Goal: Task Accomplishment & Management: Use online tool/utility

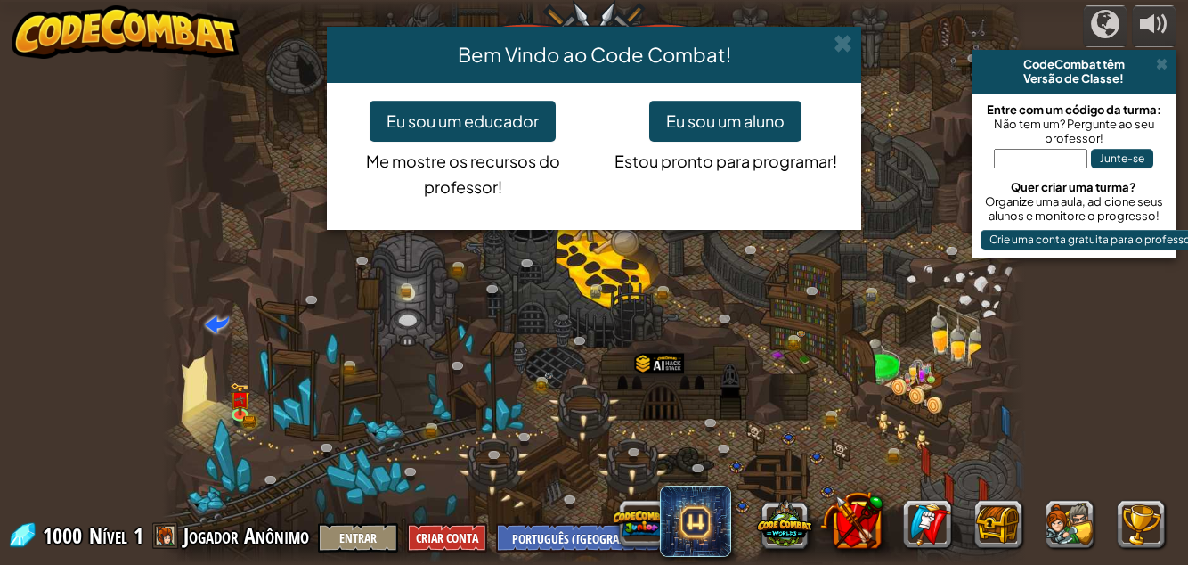
select select "pt-BR"
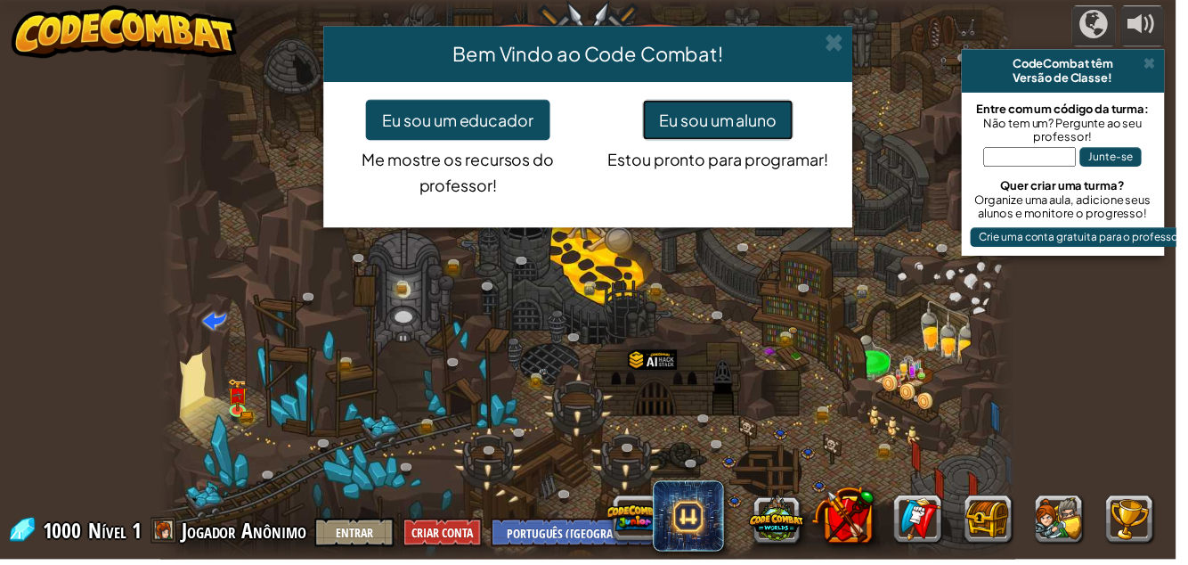
click at [764, 125] on button "Eu sou um aluno" at bounding box center [725, 121] width 152 height 41
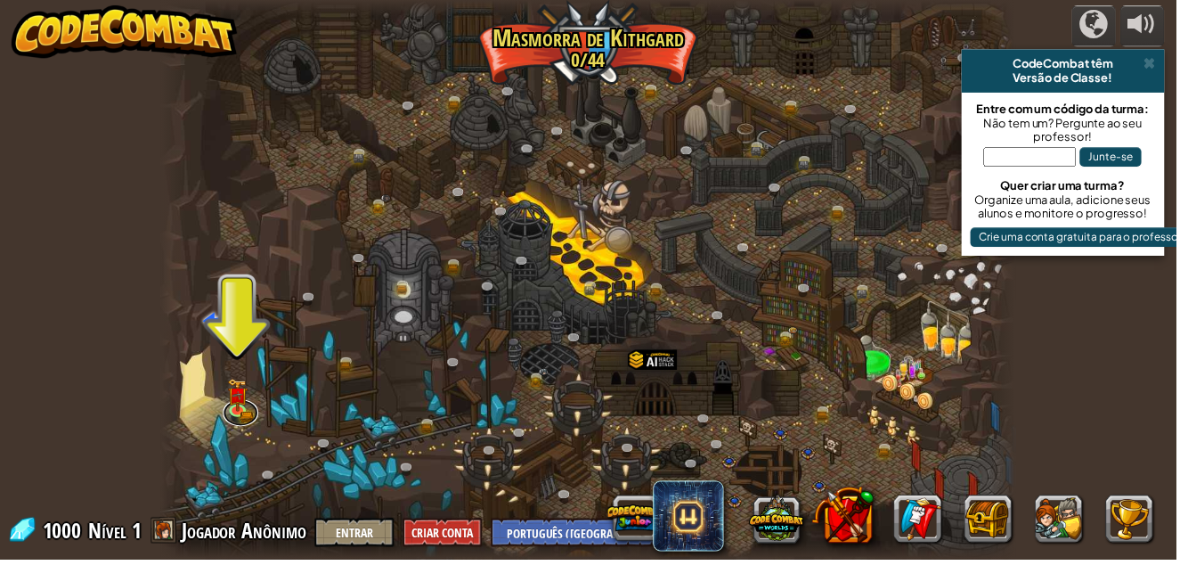
click at [240, 419] on link at bounding box center [243, 416] width 36 height 27
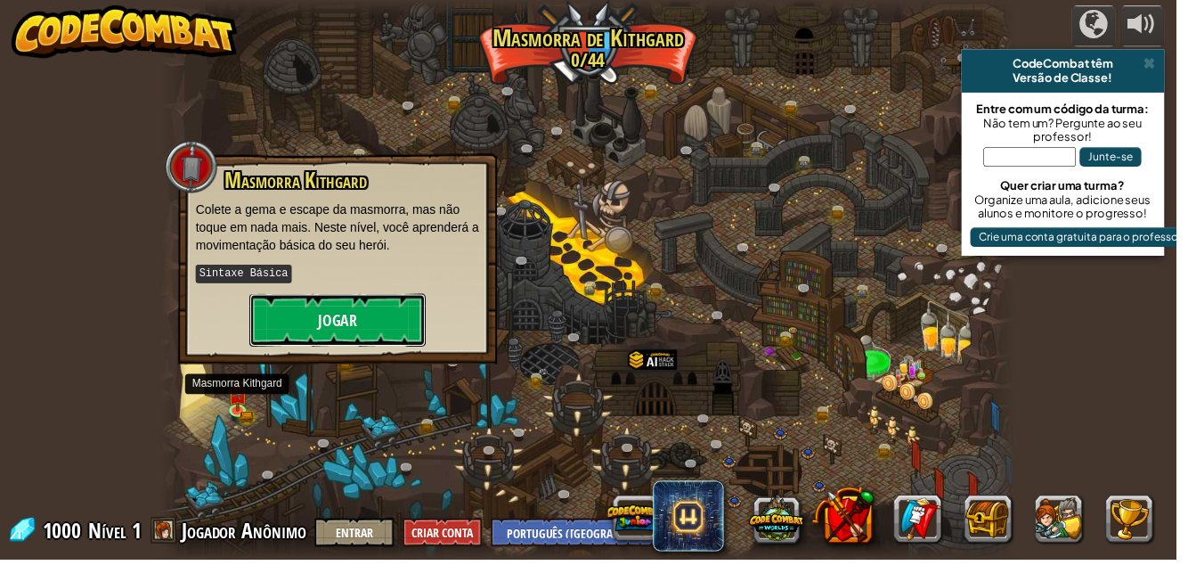
click at [310, 333] on button "Jogar" at bounding box center [341, 323] width 178 height 53
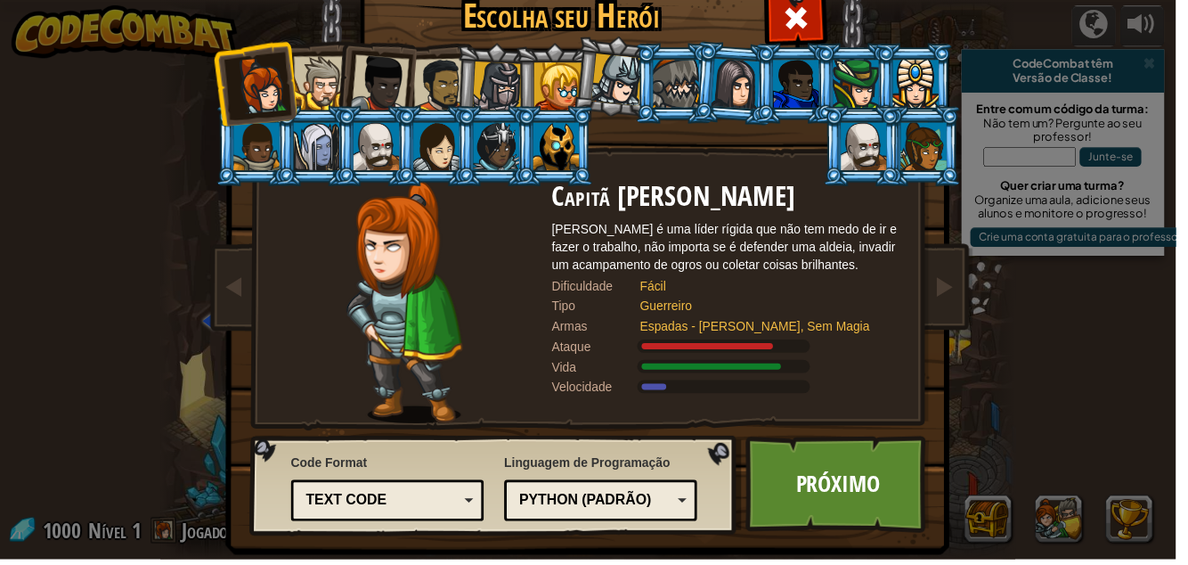
click at [452, 81] on div at bounding box center [445, 86] width 55 height 55
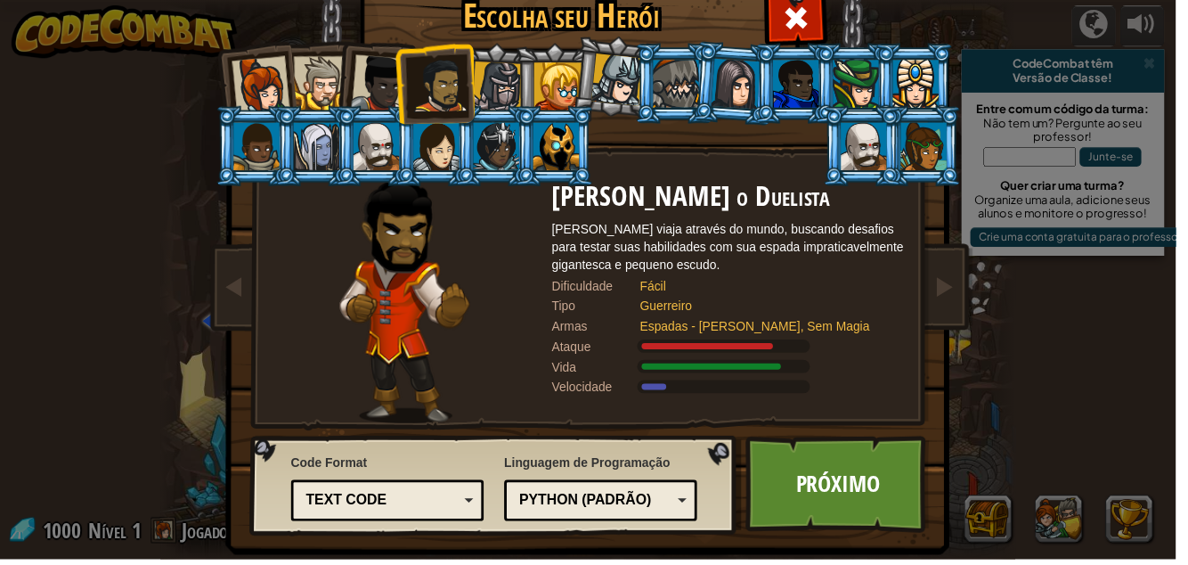
click at [374, 75] on div at bounding box center [383, 84] width 59 height 59
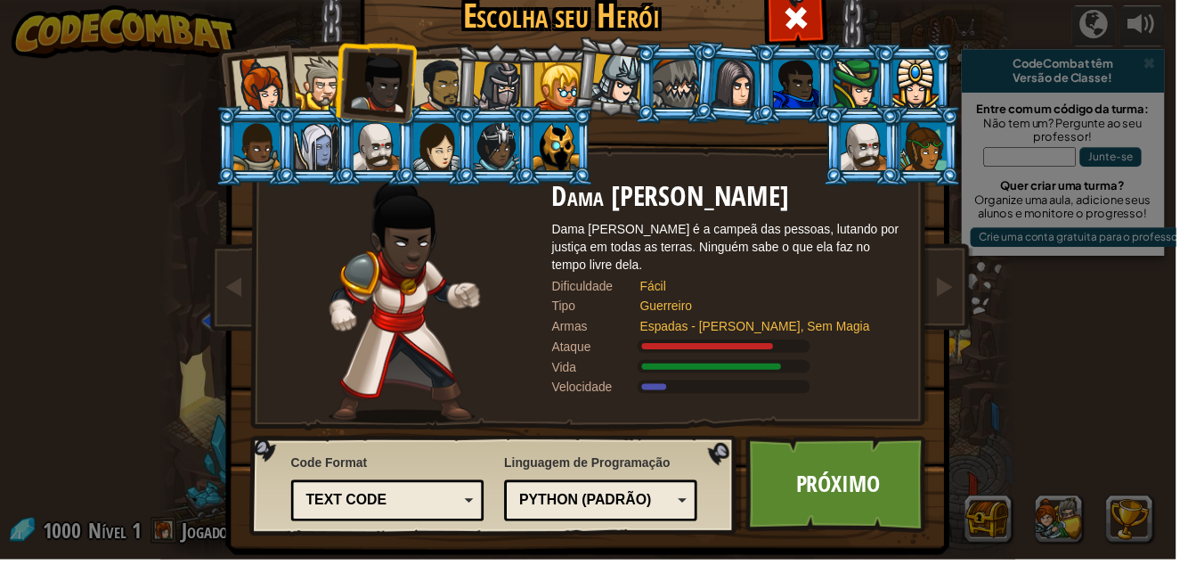
click at [324, 91] on div at bounding box center [324, 84] width 54 height 54
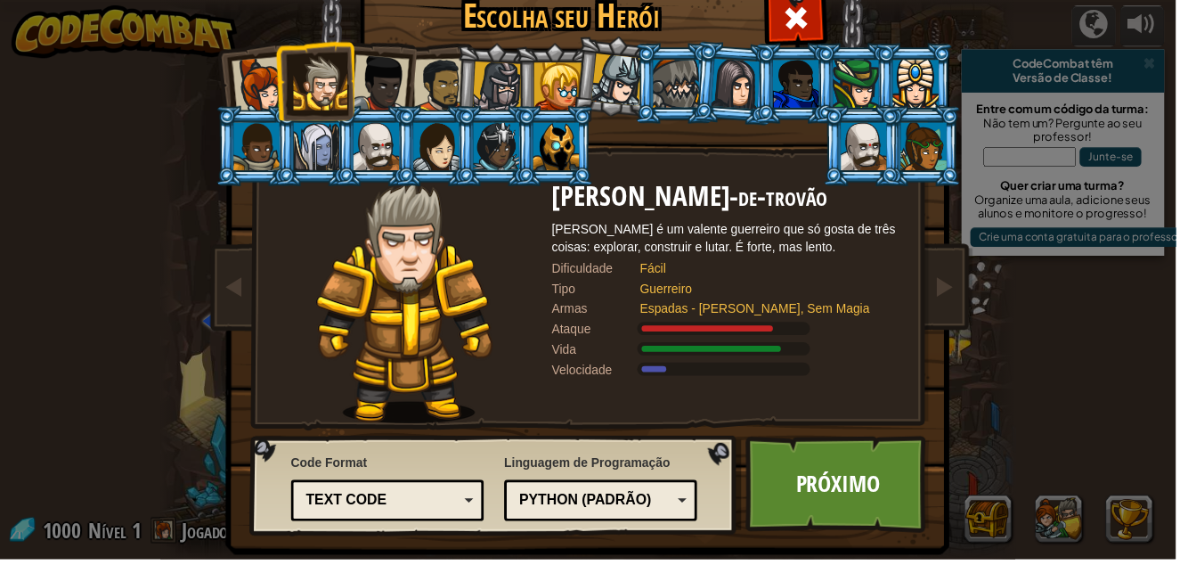
click at [290, 101] on li at bounding box center [318, 81] width 80 height 81
click at [508, 92] on div at bounding box center [502, 87] width 51 height 51
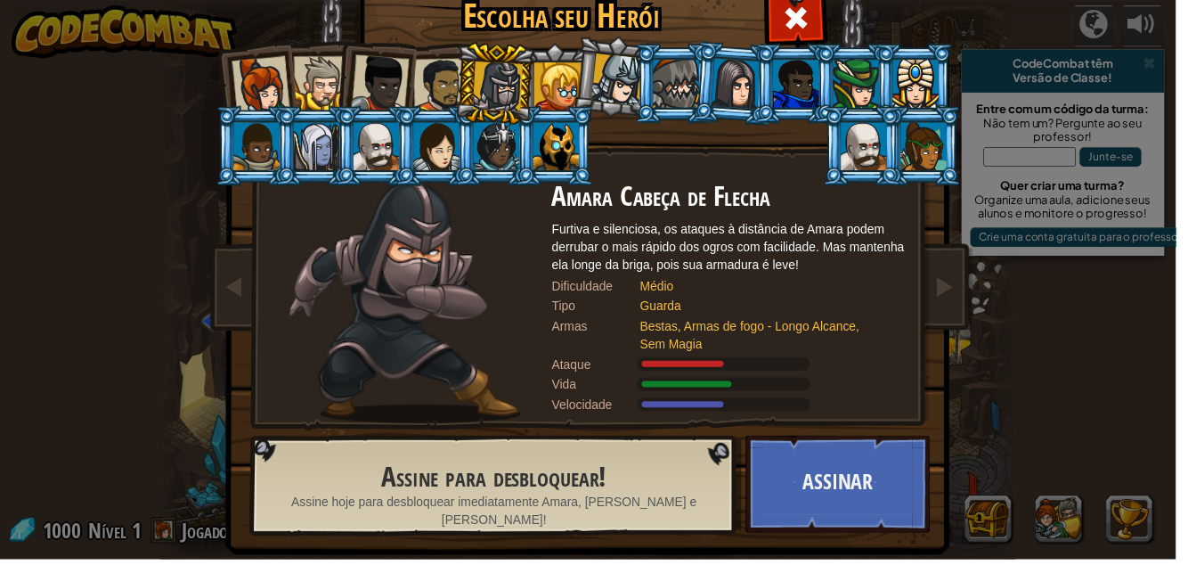
click at [267, 127] on div at bounding box center [259, 148] width 46 height 48
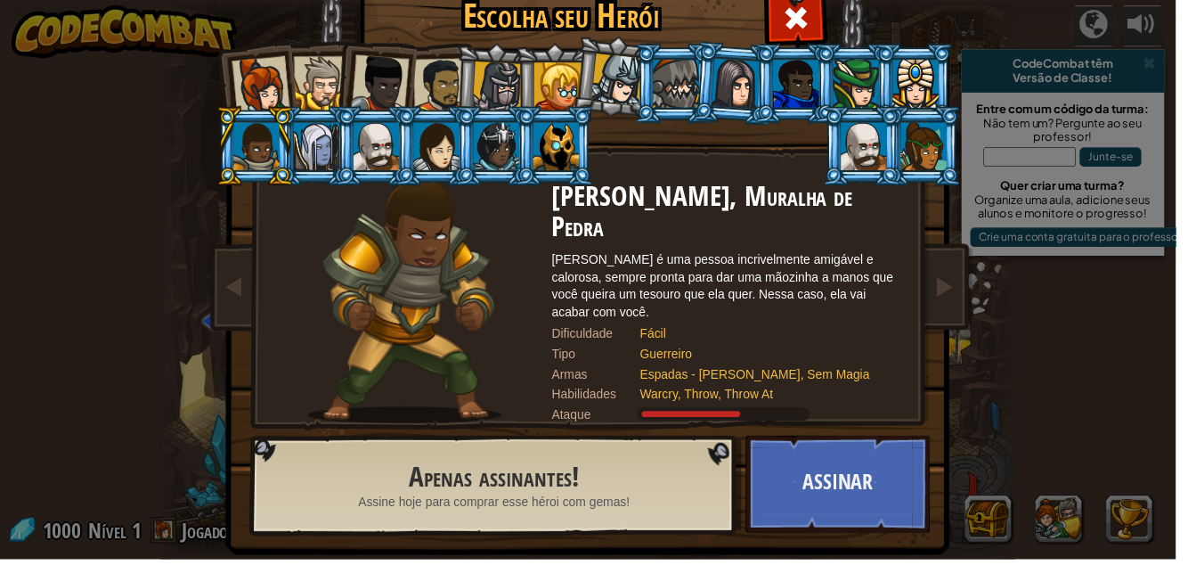
click at [271, 93] on div at bounding box center [263, 86] width 59 height 59
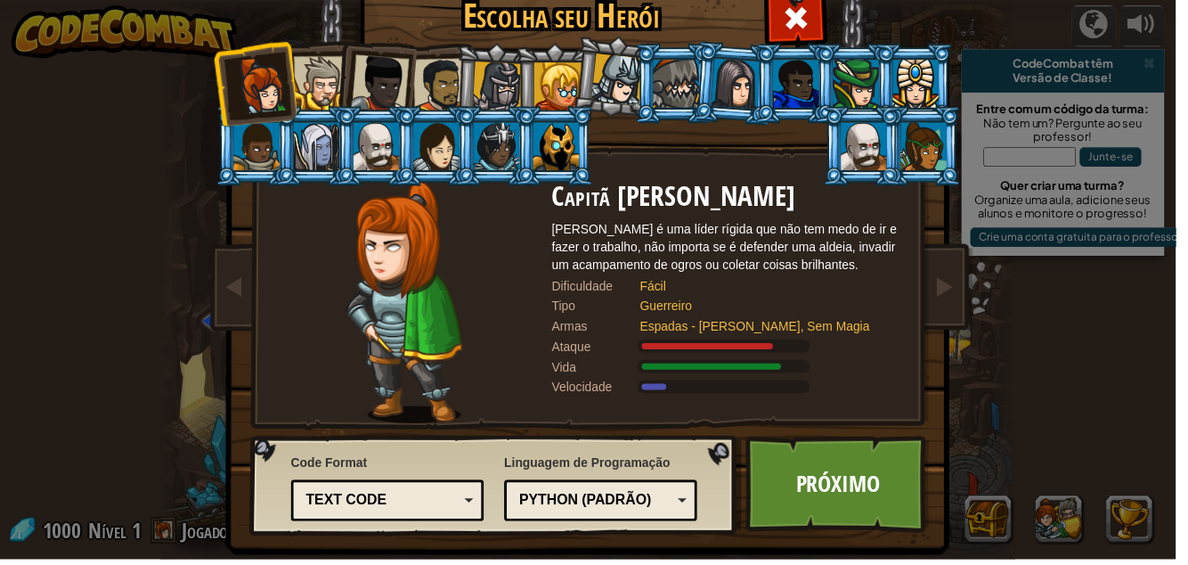
click at [839, 486] on link "Próximo" at bounding box center [846, 489] width 186 height 98
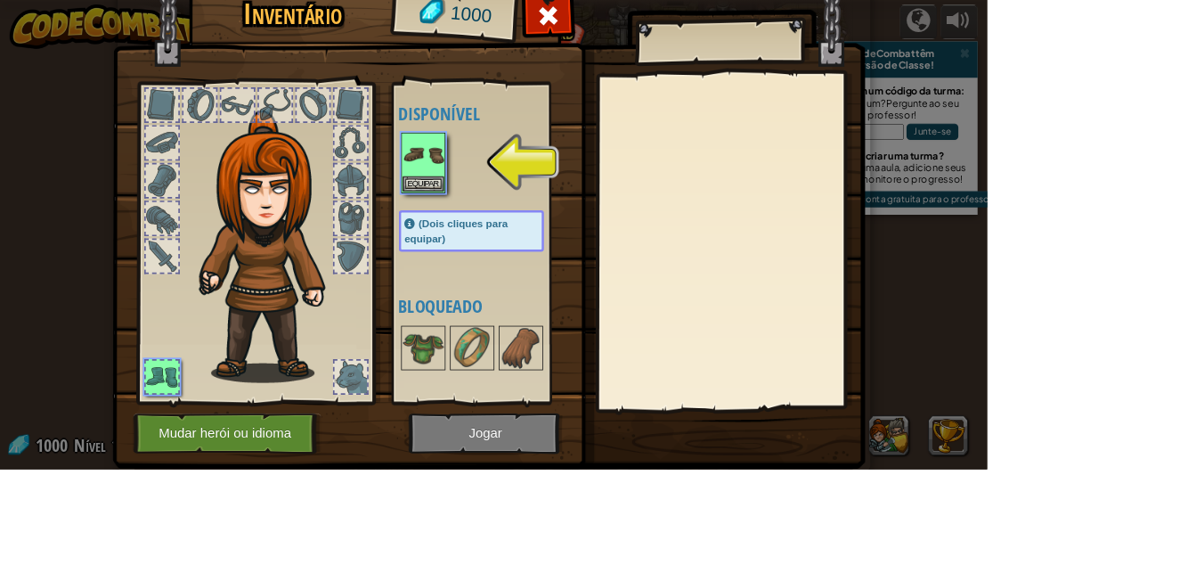
click at [215, 131] on div at bounding box center [194, 126] width 39 height 39
click at [454, 218] on div at bounding box center [307, 287] width 294 height 401
click at [442, 181] on div at bounding box center [422, 171] width 39 height 39
click at [577, 181] on img at bounding box center [588, 240] width 906 height 647
click at [606, 230] on div at bounding box center [585, 196] width 210 height 78
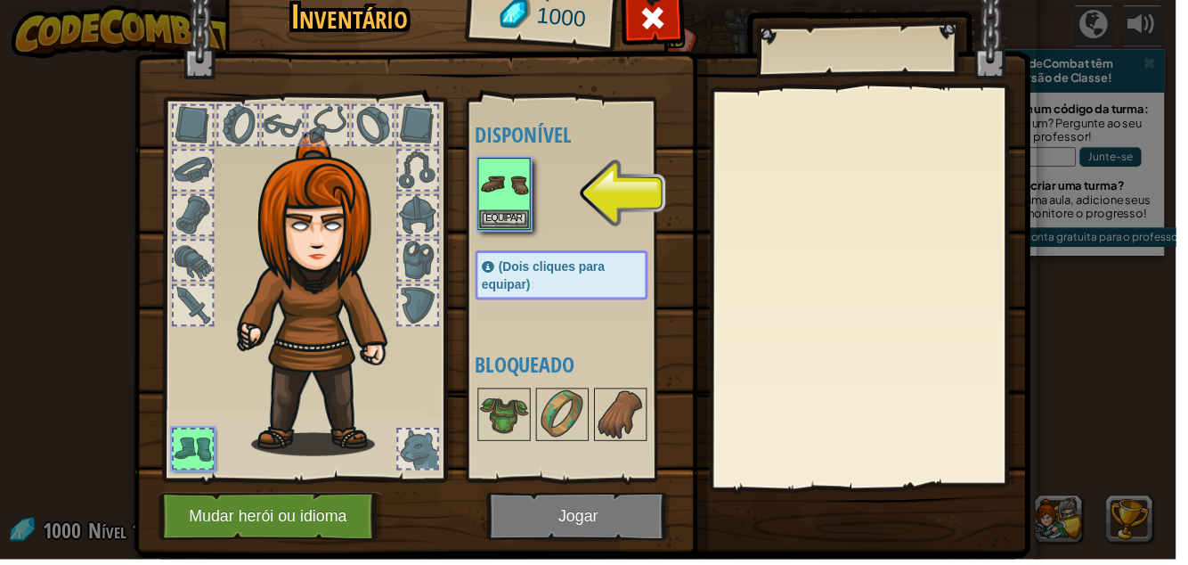
click at [468, 171] on img at bounding box center [588, 240] width 906 height 647
click at [524, 212] on button "Equipar" at bounding box center [509, 221] width 50 height 19
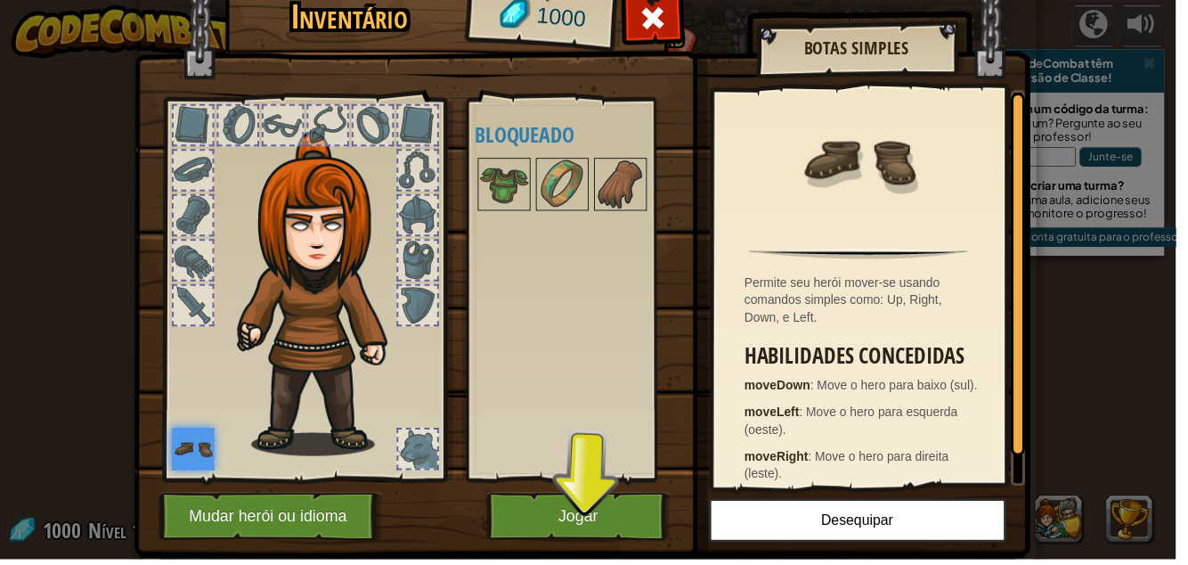
click at [485, 436] on div "Disponível Equipar (Dois cliques para equipar) Bloqueado" at bounding box center [585, 292] width 210 height 371
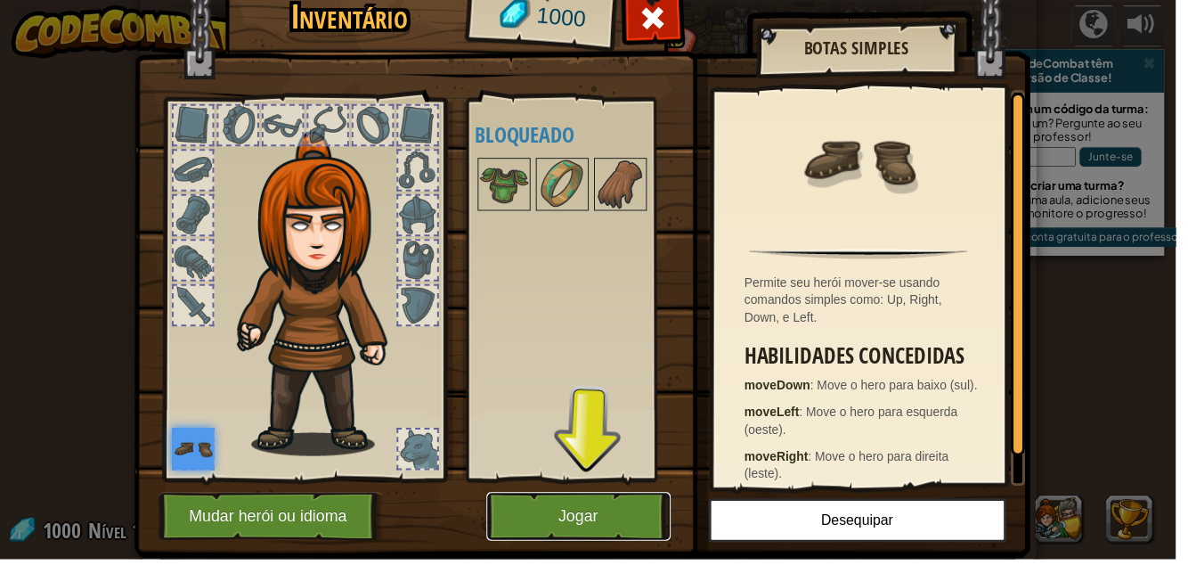
click at [603, 541] on button "Jogar" at bounding box center [585, 521] width 186 height 49
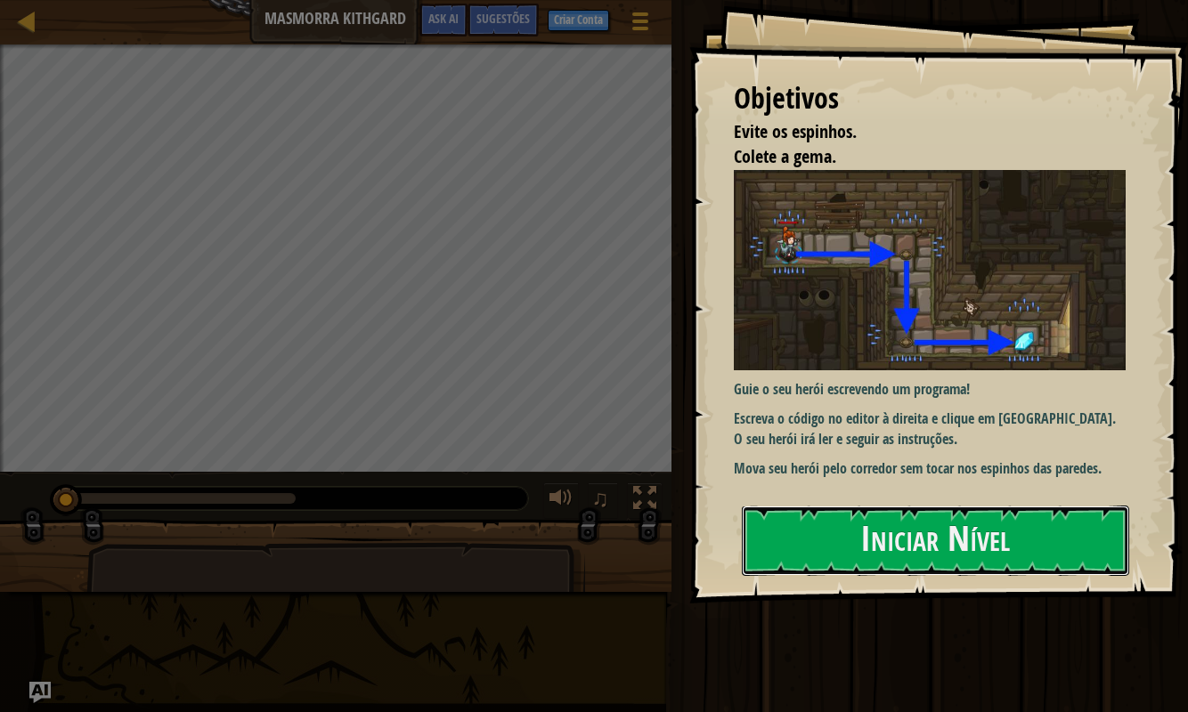
click at [875, 550] on button "Iniciar Nível" at bounding box center [935, 541] width 387 height 70
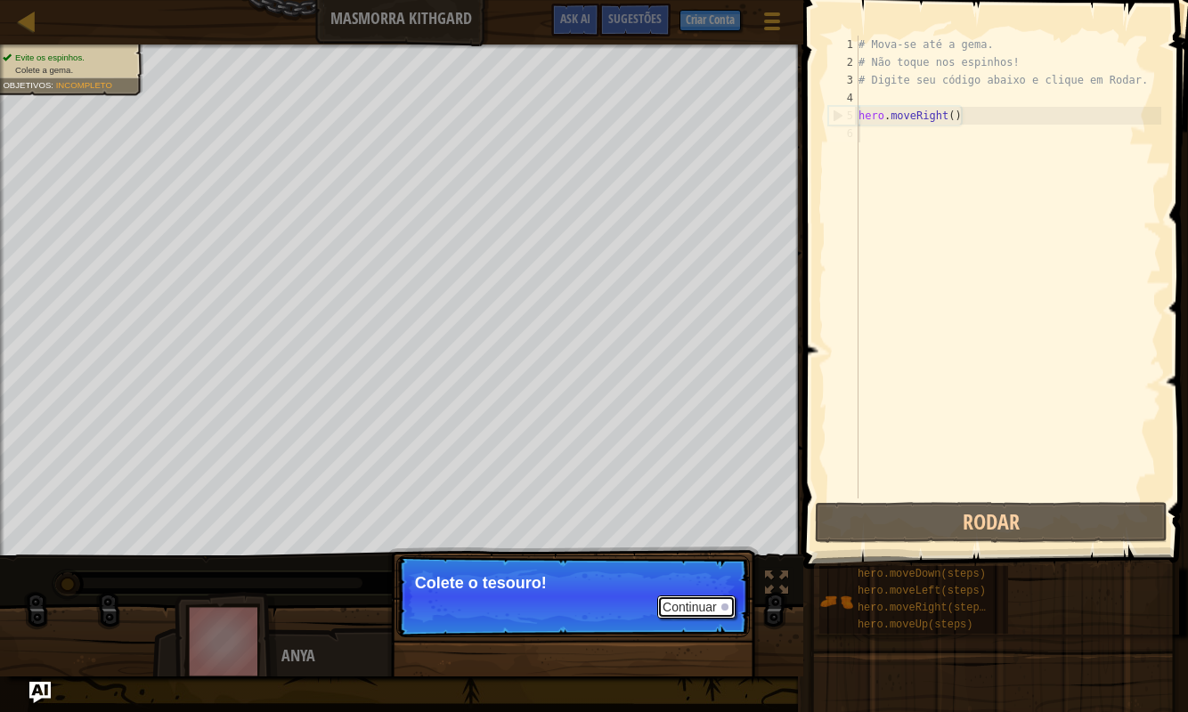
click at [696, 564] on button "Continuar" at bounding box center [696, 607] width 78 height 23
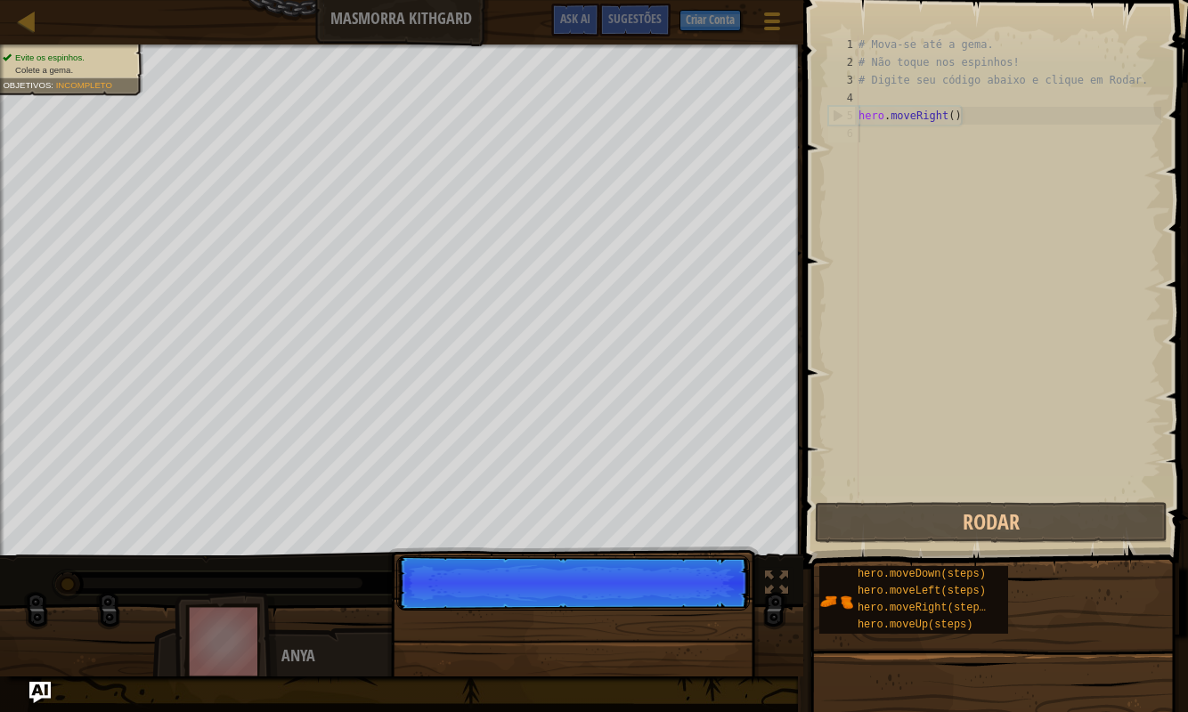
scroll to position [8, 0]
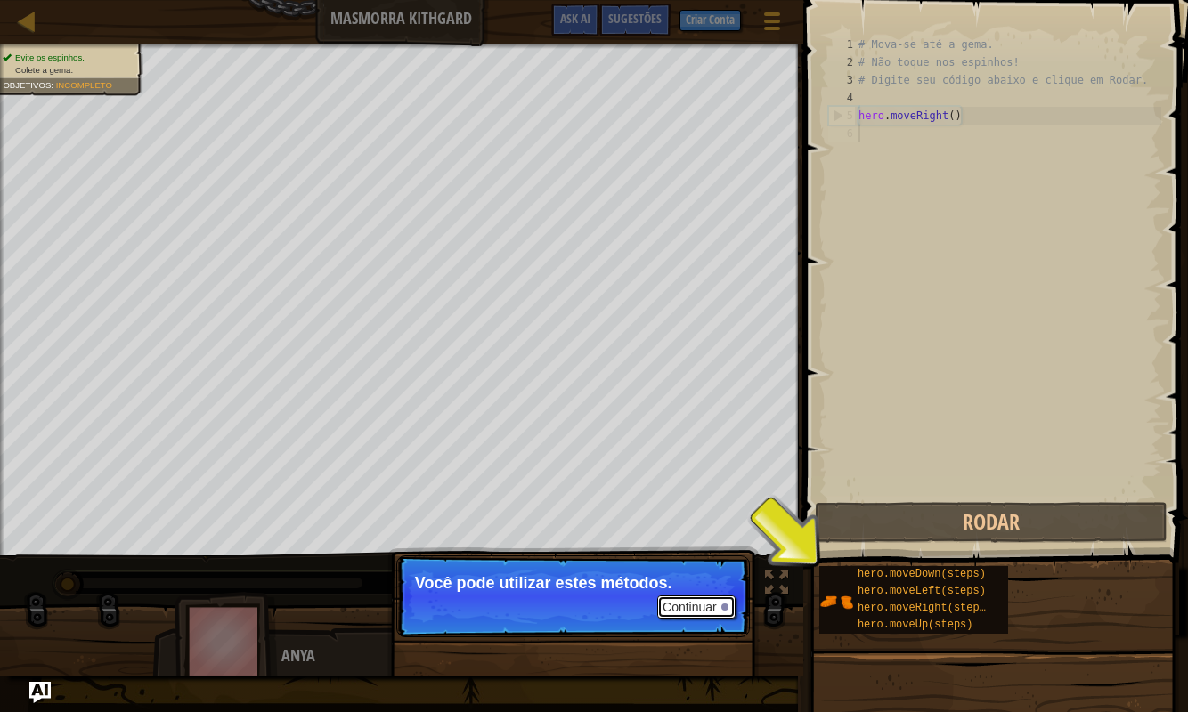
click at [696, 564] on button "Continuar" at bounding box center [696, 607] width 78 height 23
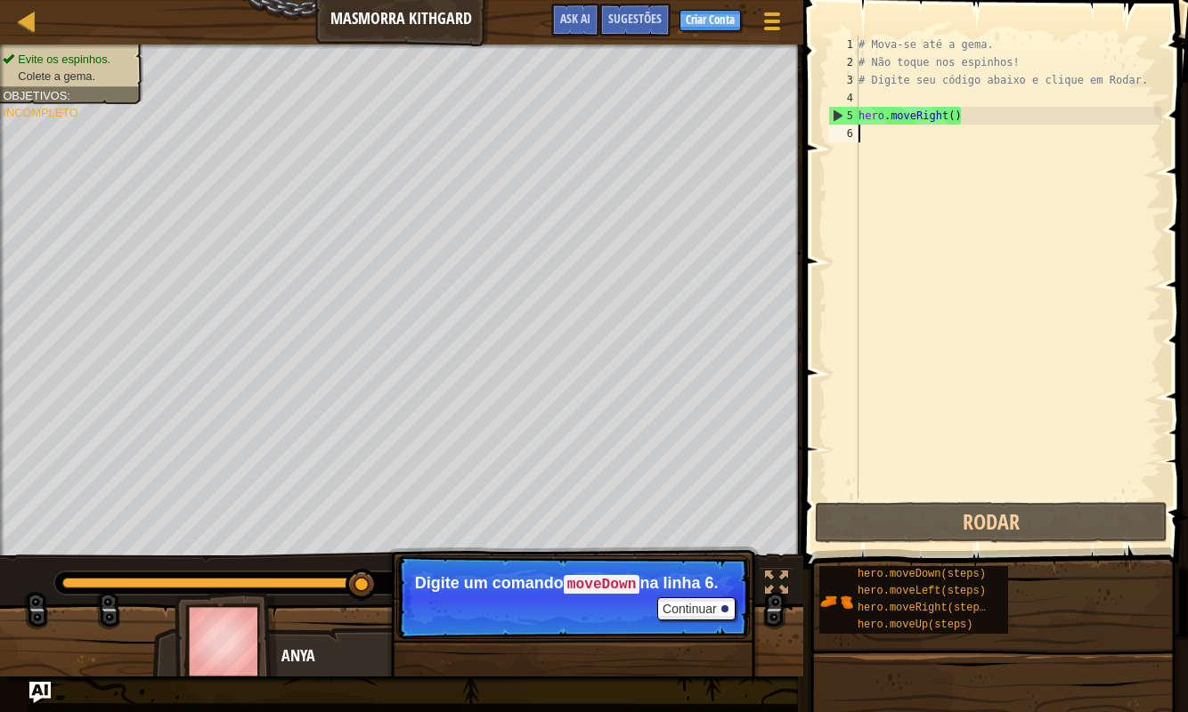
click at [955, 48] on div "# Mova-se até a gema. # Não toque nos espinhos! # Digite seu código abaixo e cl…" at bounding box center [1008, 285] width 306 height 499
type textarea "# Mova-se até a gema."
click at [1047, 289] on div "# Mova-se até a gema. # Não toque nos espinhos! # Digite seu código abaixo e cl…" at bounding box center [1008, 285] width 306 height 499
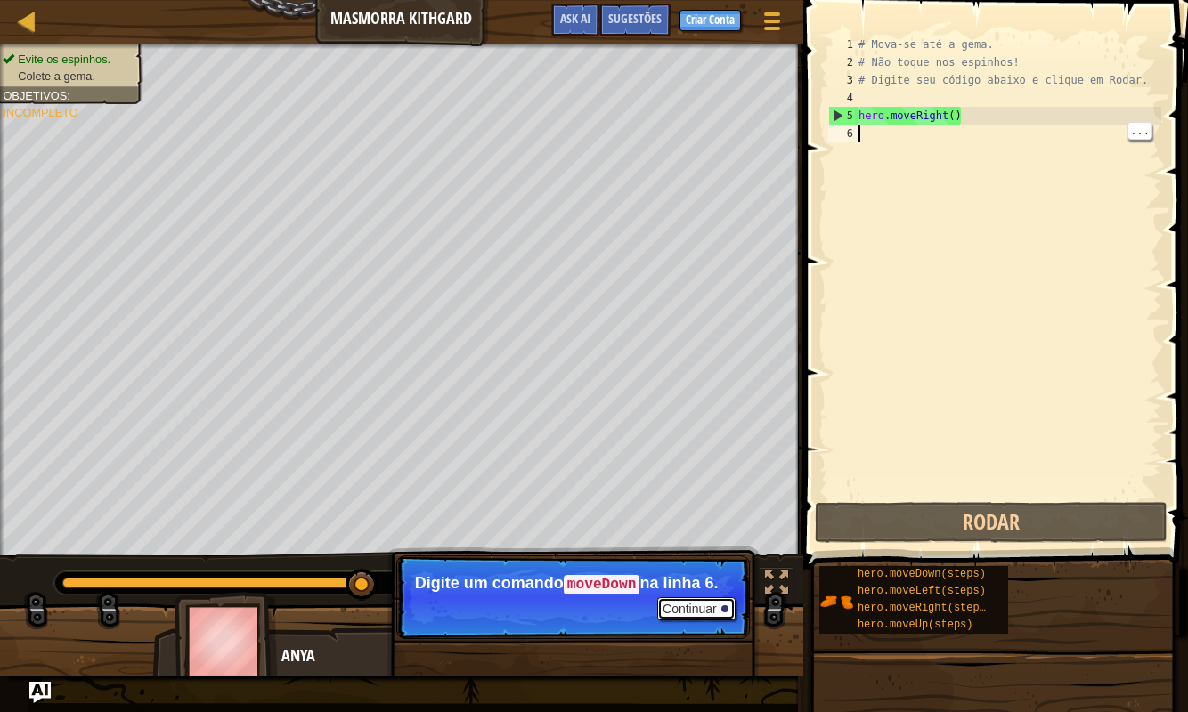
click at [702, 564] on button "Continuar" at bounding box center [696, 609] width 78 height 23
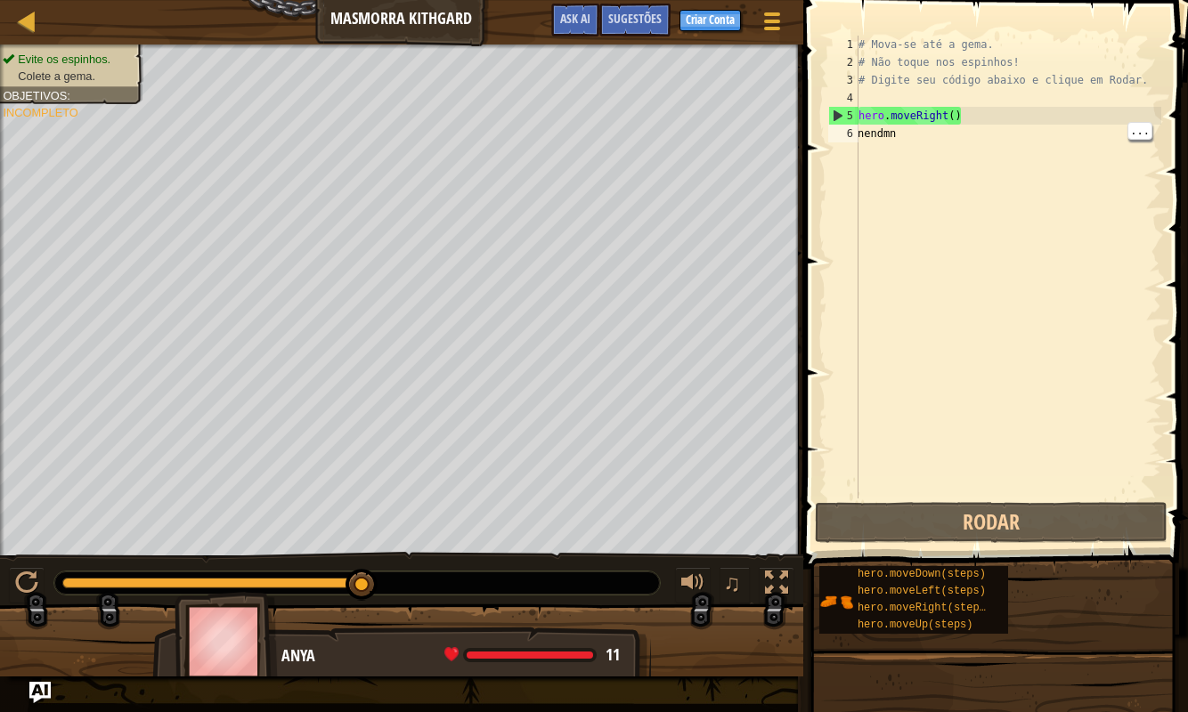
scroll to position [0, 0]
type textarea "nendmndn"
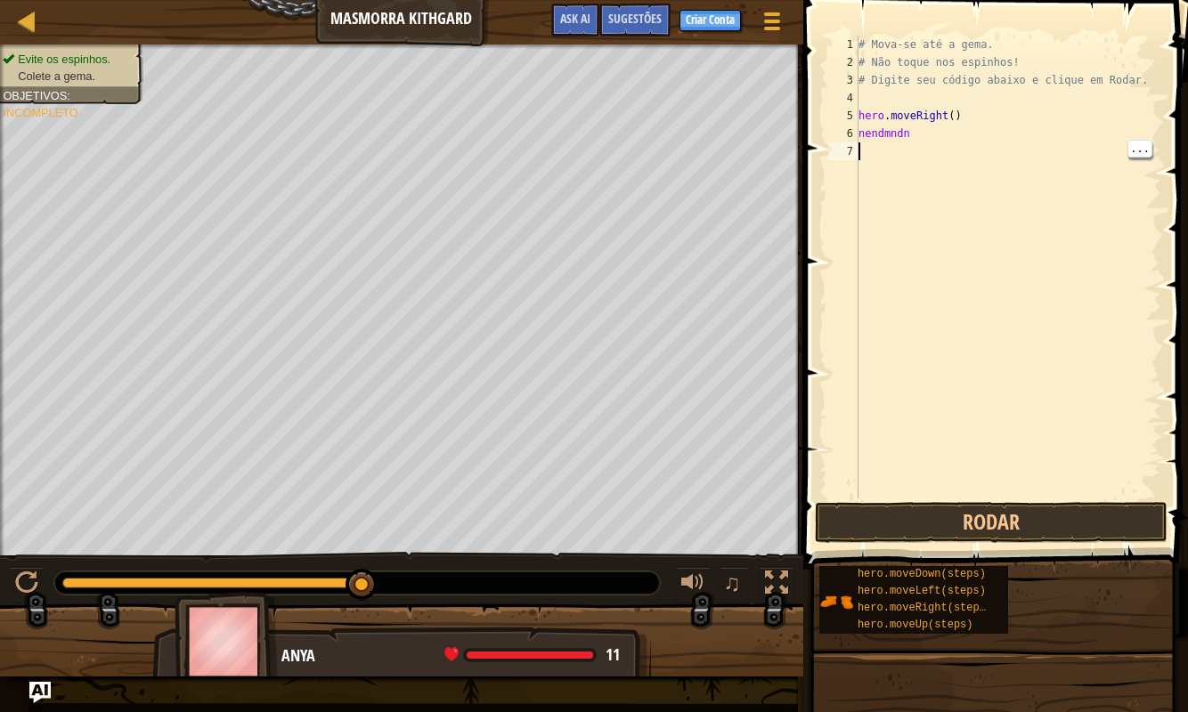
click at [1083, 315] on div "# Mova-se até a gema. # Não toque nos espinhos! # Digite seu código abaixo e cl…" at bounding box center [1008, 285] width 306 height 499
click at [39, 17] on link "Mapa" at bounding box center [40, 22] width 9 height 24
select select "pt-BR"
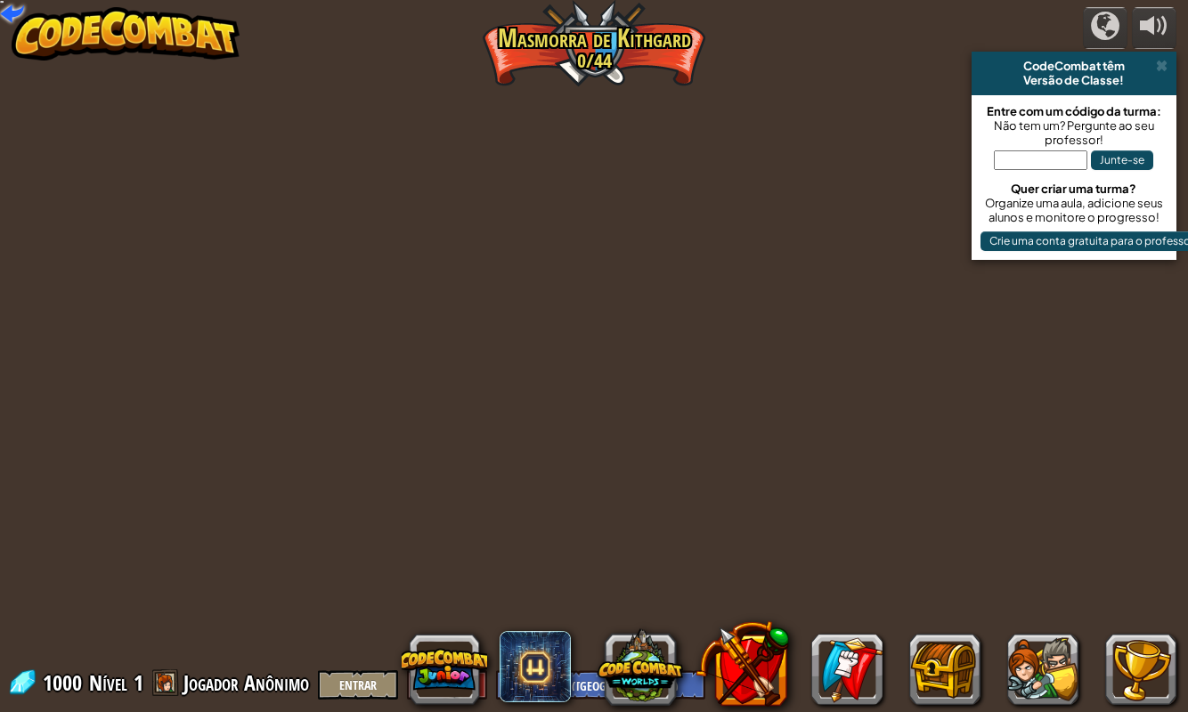
select select "pt-BR"
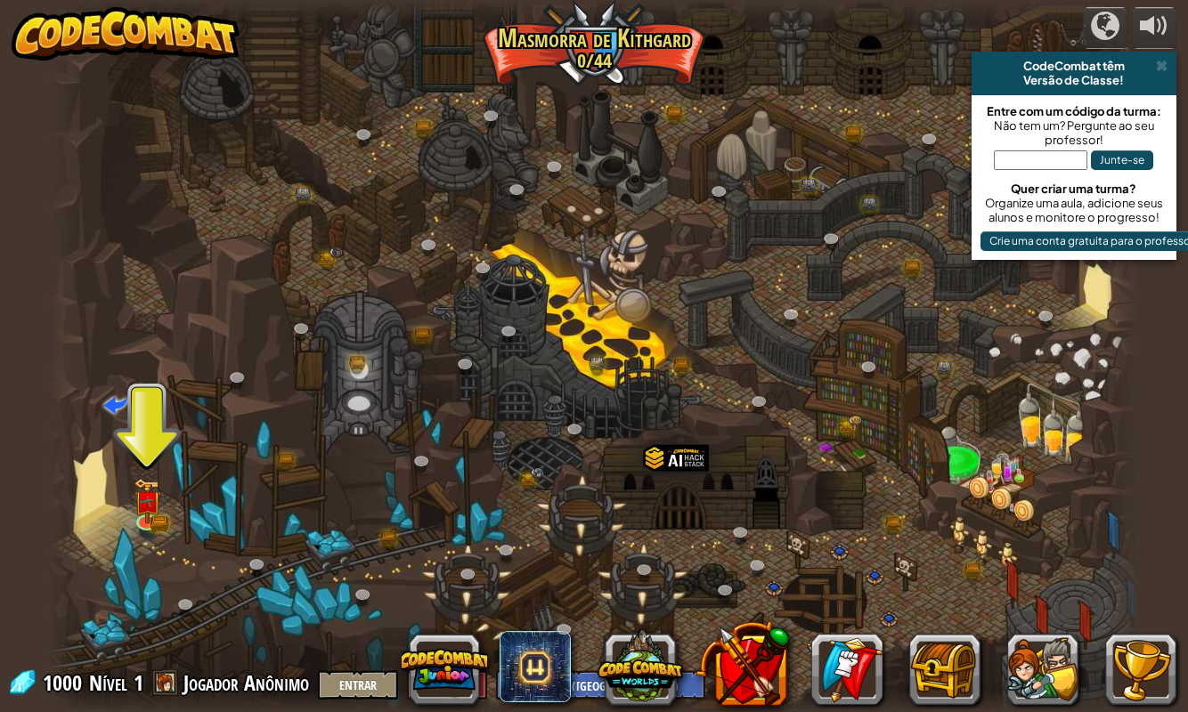
click at [467, 564] on button at bounding box center [444, 669] width 85 height 85
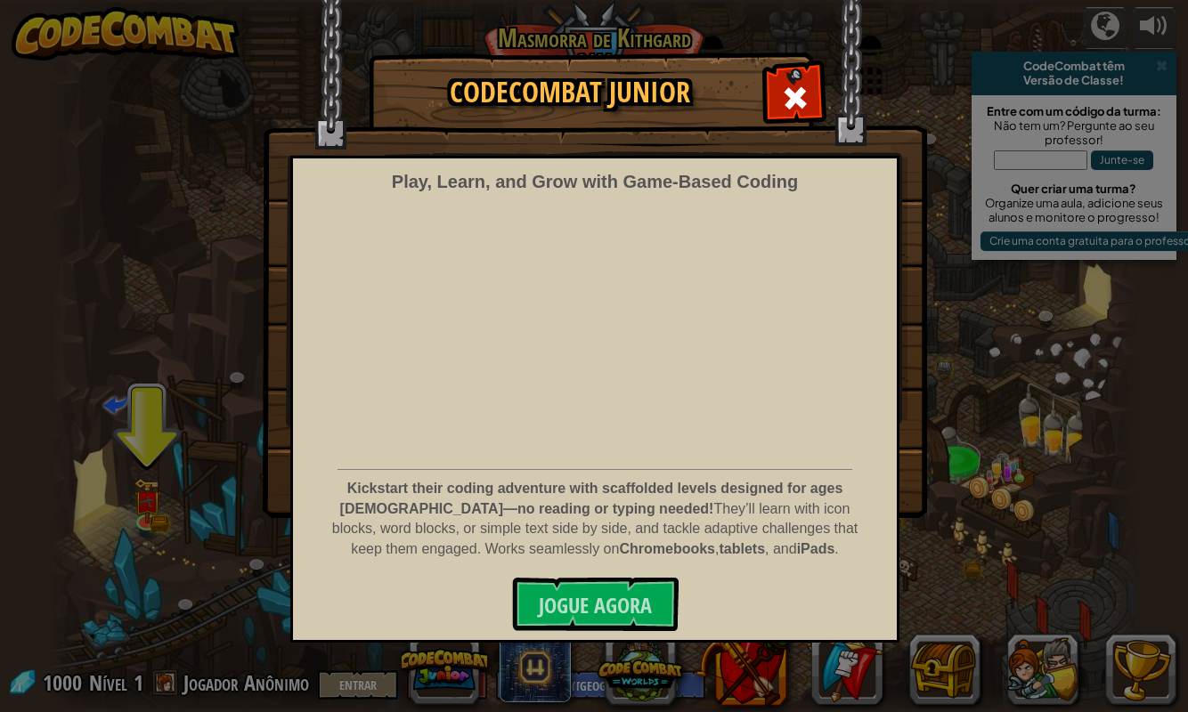
click at [776, 110] on div at bounding box center [795, 96] width 56 height 56
